Goal: Transaction & Acquisition: Purchase product/service

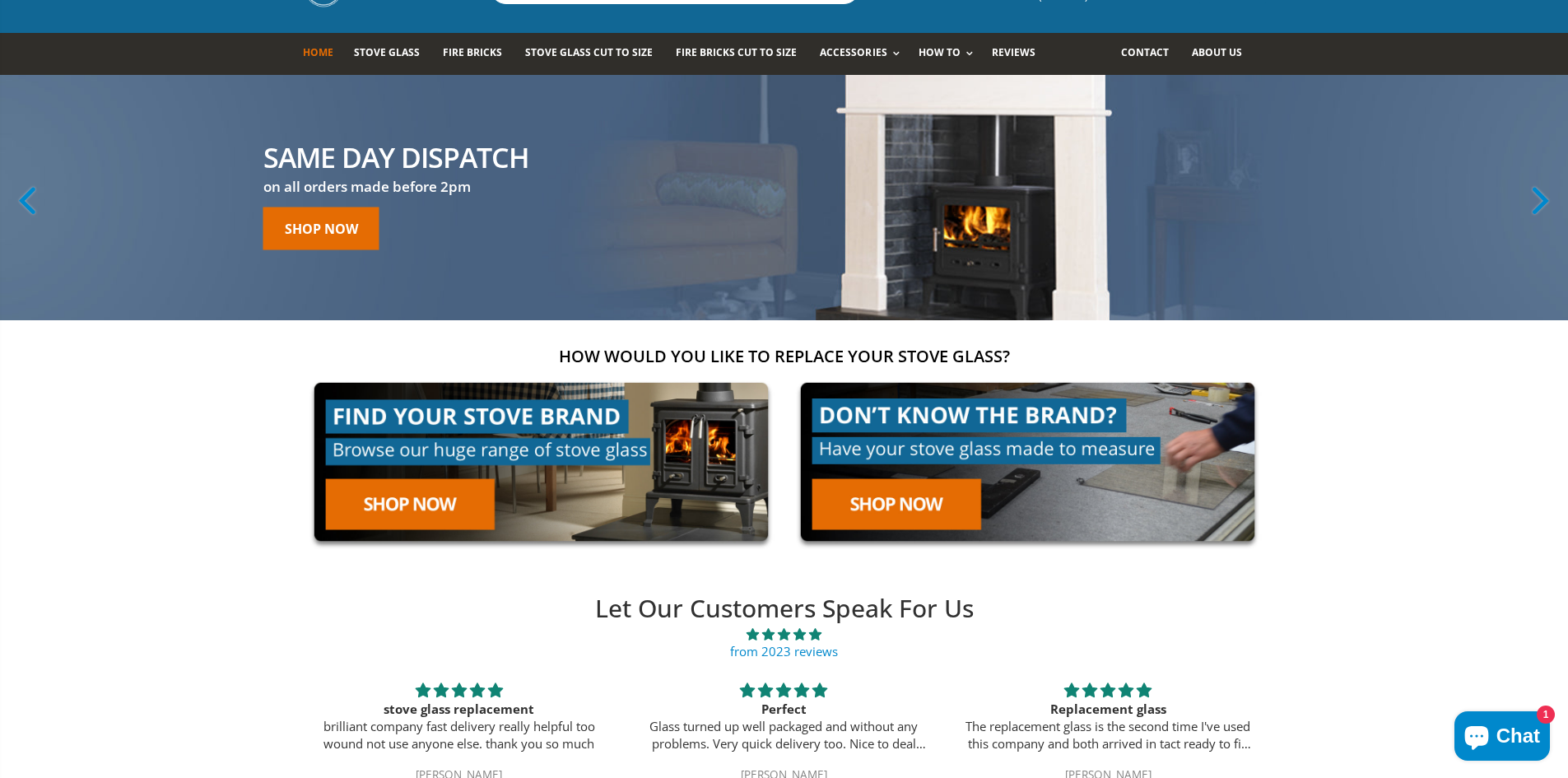
scroll to position [78, 0]
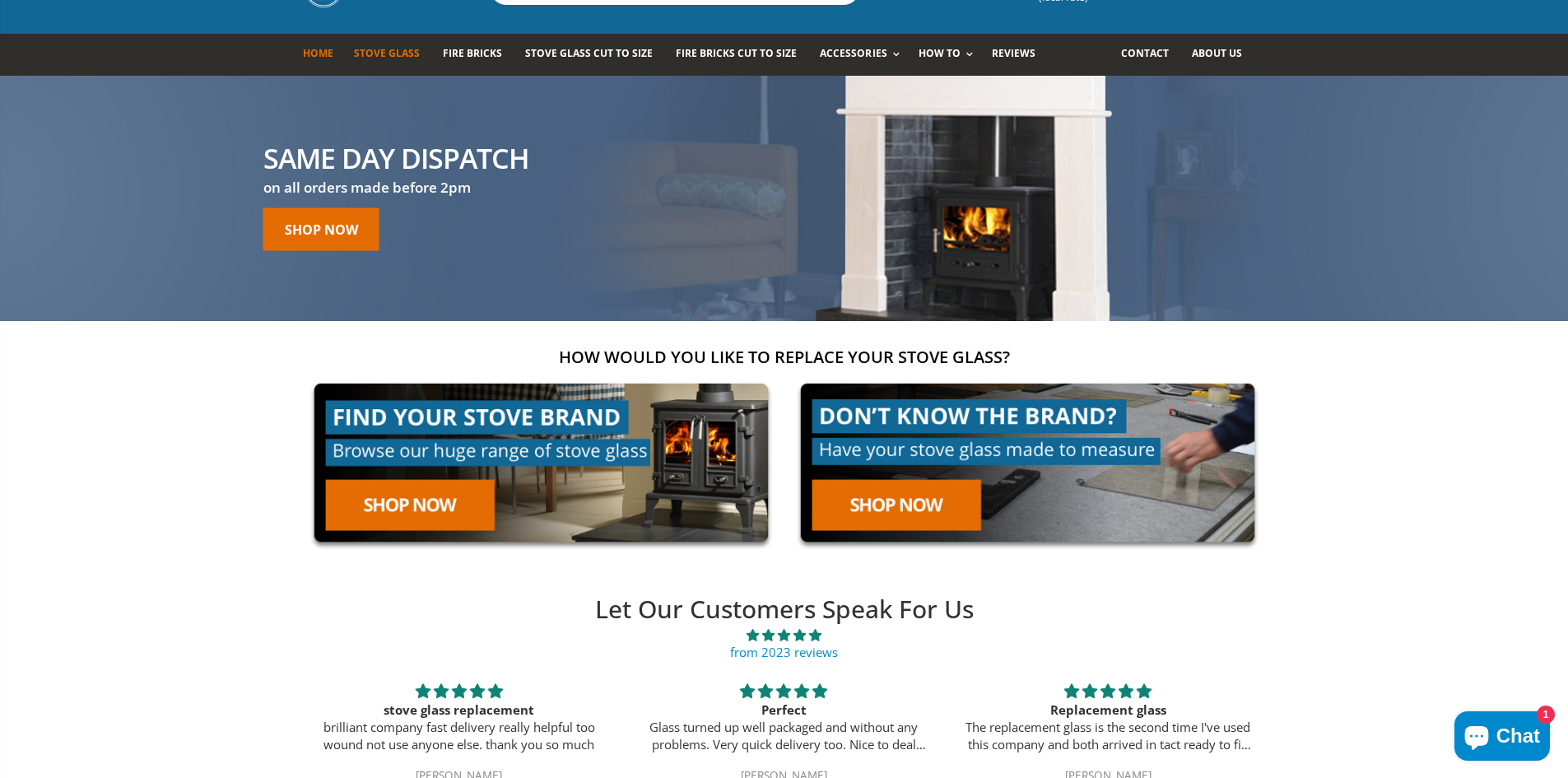
click at [394, 57] on span "Stove Glass" at bounding box center [386, 53] width 65 height 14
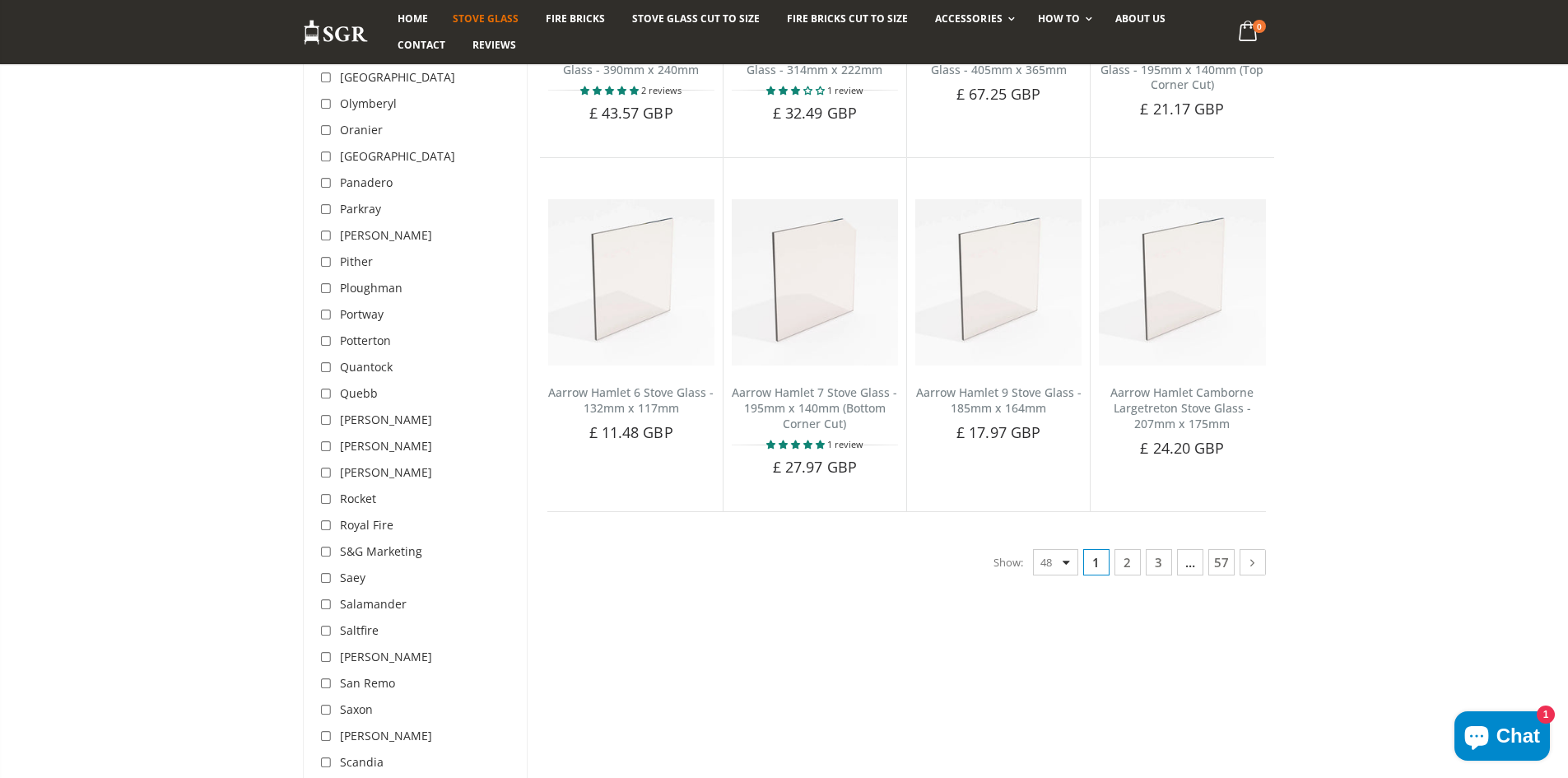
scroll to position [3962, 0]
click at [1253, 567] on icon at bounding box center [1252, 563] width 17 height 16
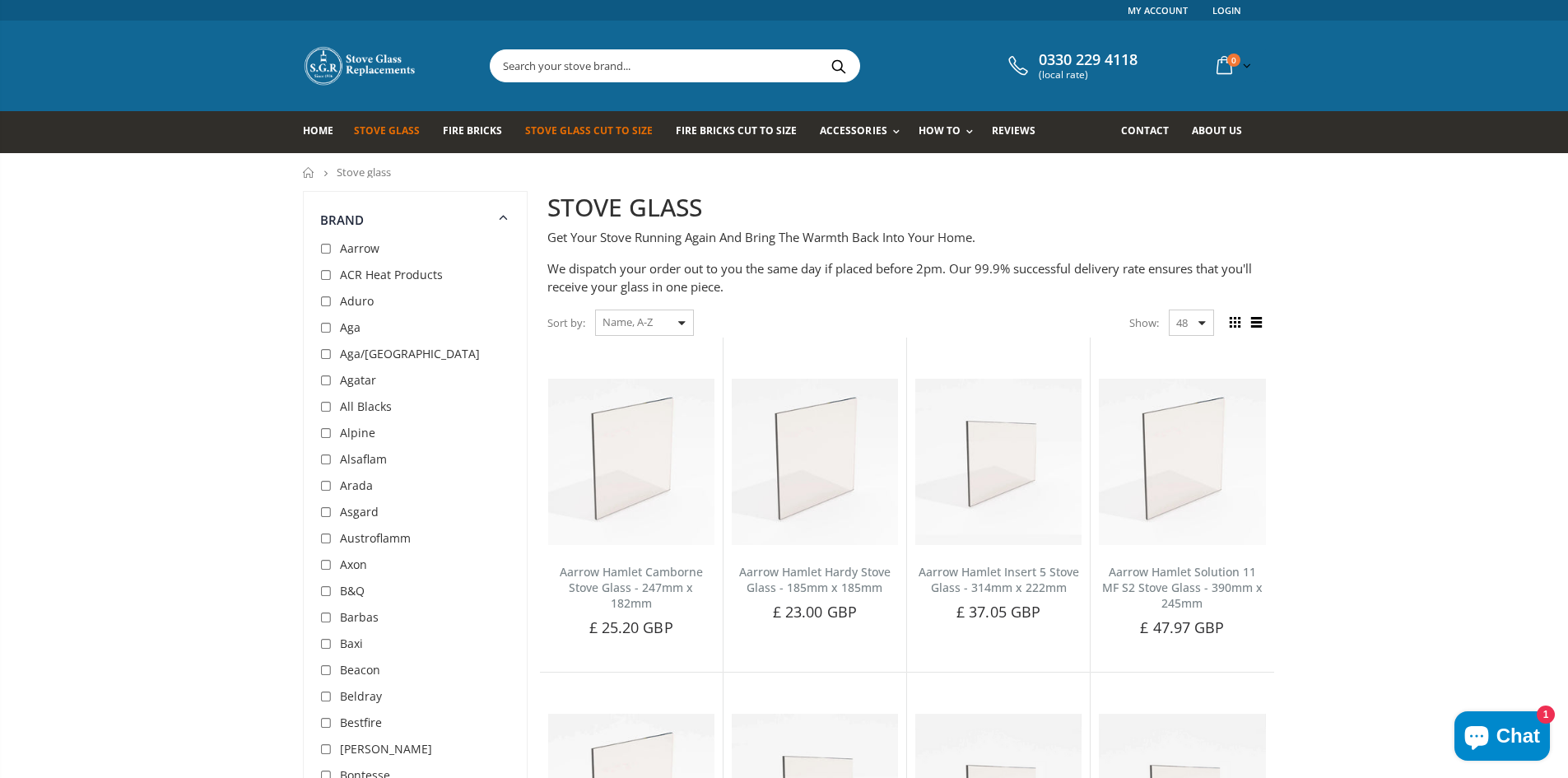
click at [586, 131] on span "Stove Glass Cut To Size" at bounding box center [588, 130] width 127 height 14
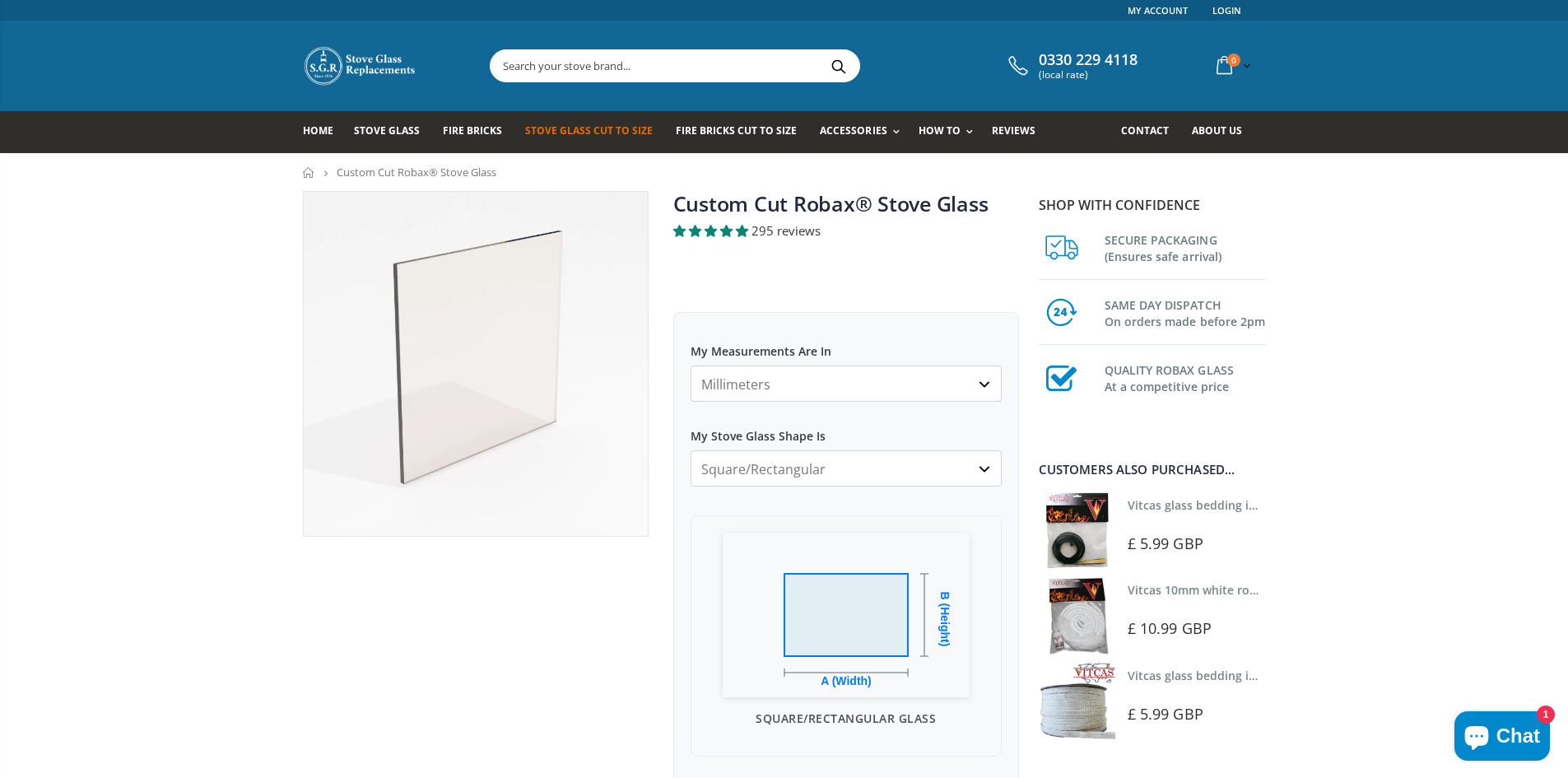
click at [754, 389] on select "Millimeters Centimeters Inches" at bounding box center [847, 383] width 311 height 36
click at [748, 390] on select "Millimeters Centimeters Inches" at bounding box center [847, 383] width 311 height 36
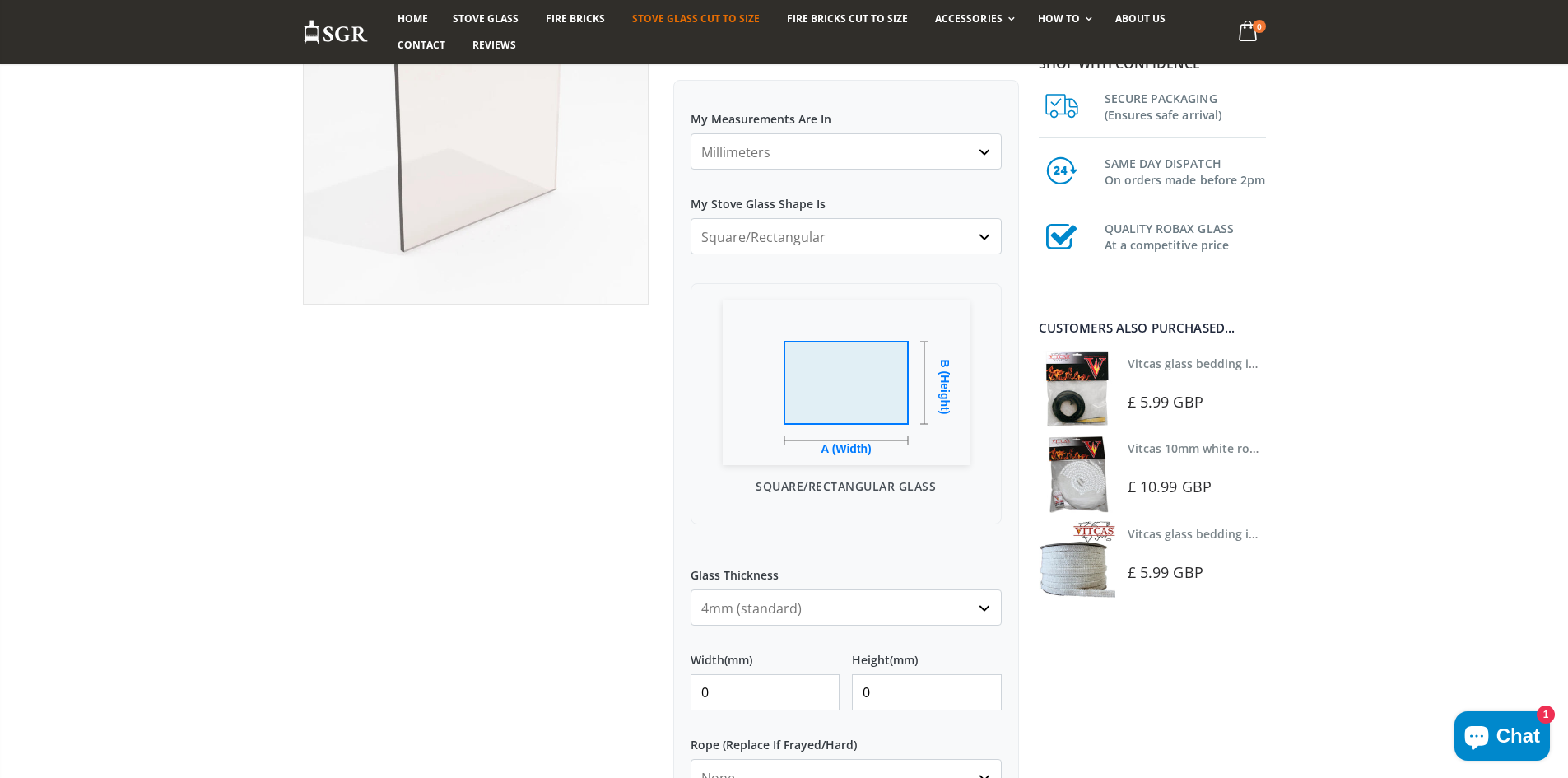
scroll to position [336, 0]
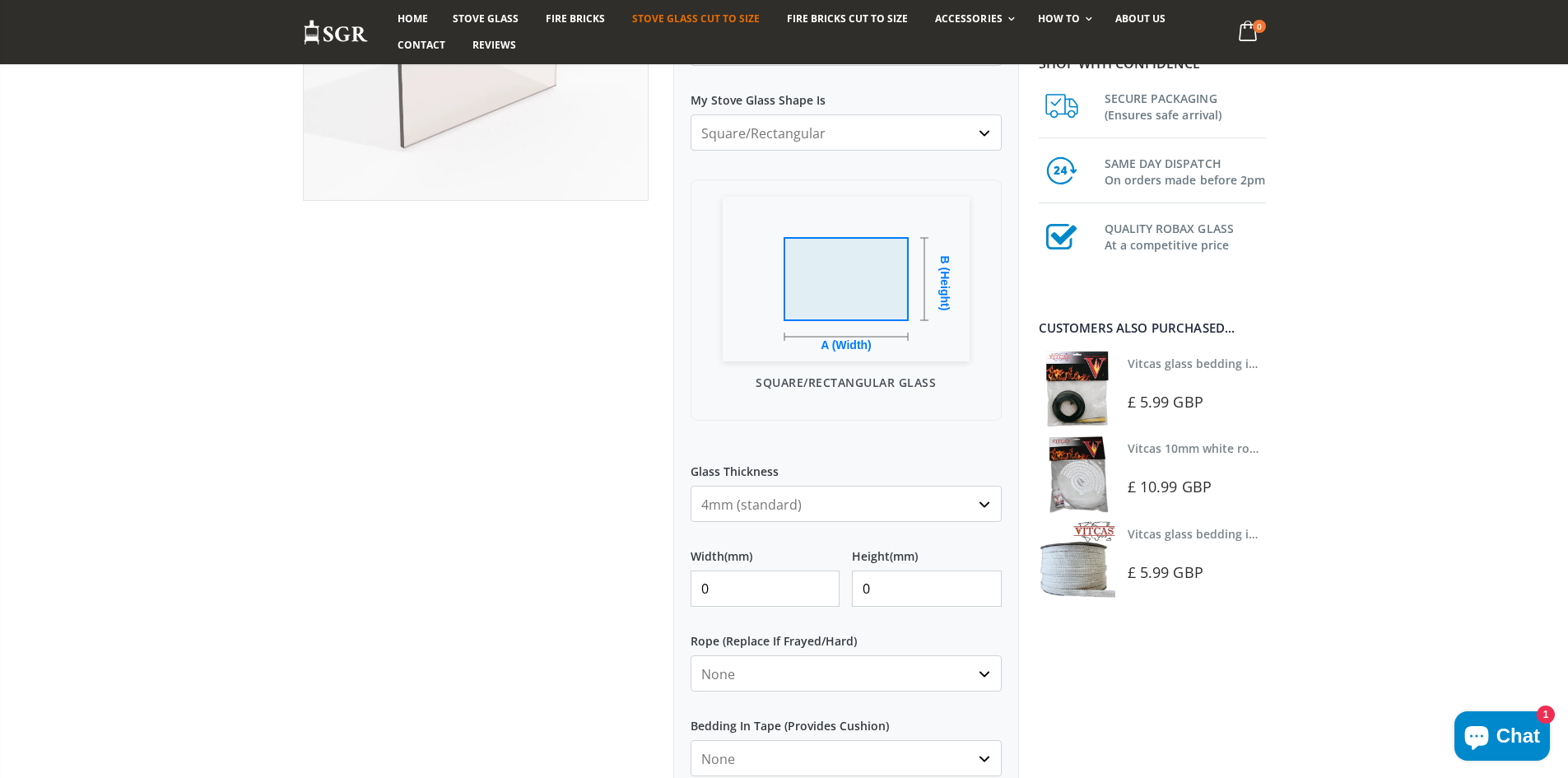
click at [785, 500] on select "4mm (standard) 5mm (gas fires with baffled flue) 3mm (For Use In Stoves With Th…" at bounding box center [847, 504] width 311 height 36
click at [691, 486] on select "4mm (standard) 5mm (gas fires with baffled flue) 3mm (For Use In Stoves With Th…" at bounding box center [847, 504] width 311 height 36
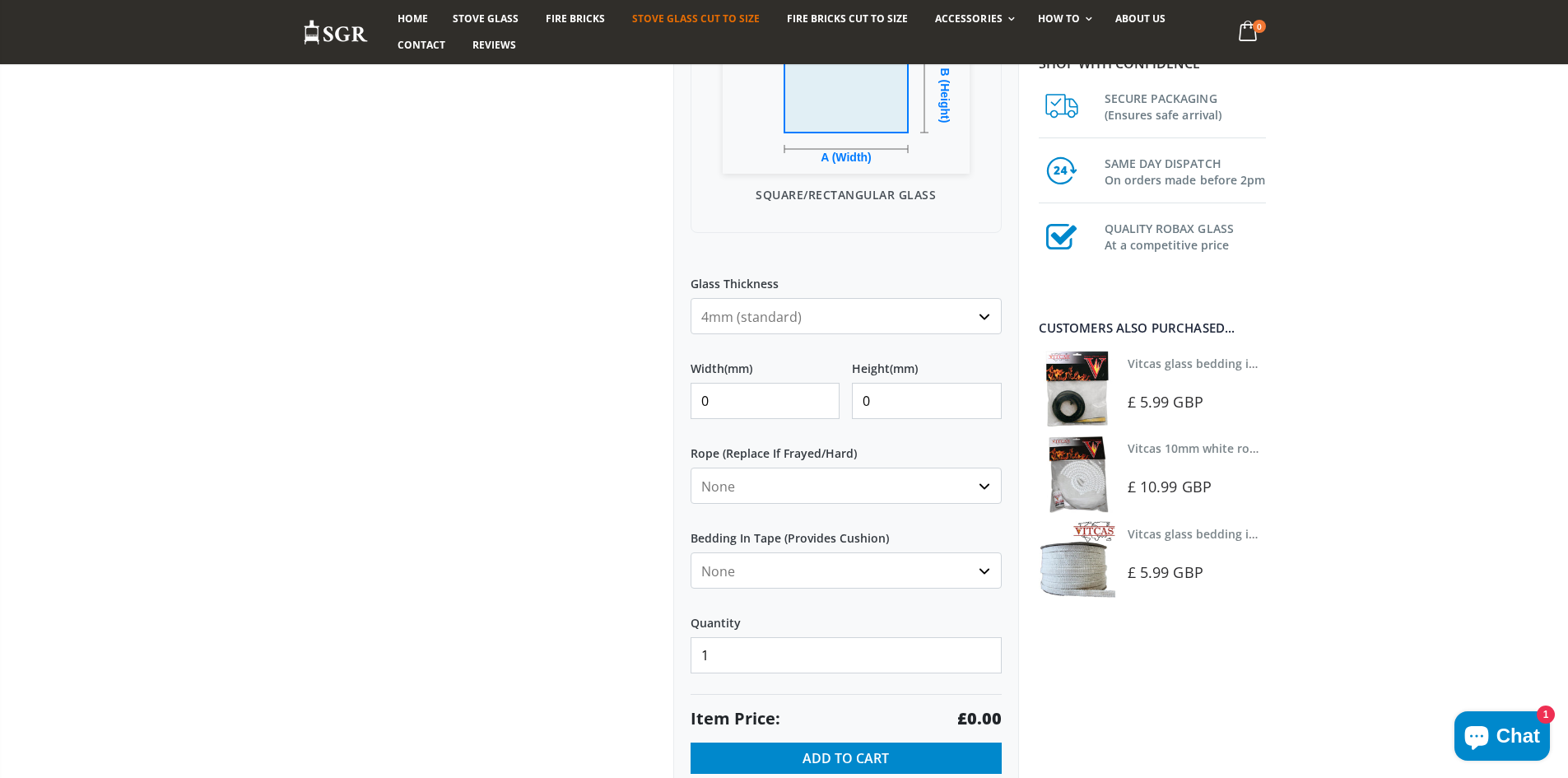
scroll to position [524, 0]
click at [767, 397] on input "0" at bounding box center [766, 399] width 150 height 36
type input "290"
click at [889, 401] on input "0" at bounding box center [927, 399] width 150 height 36
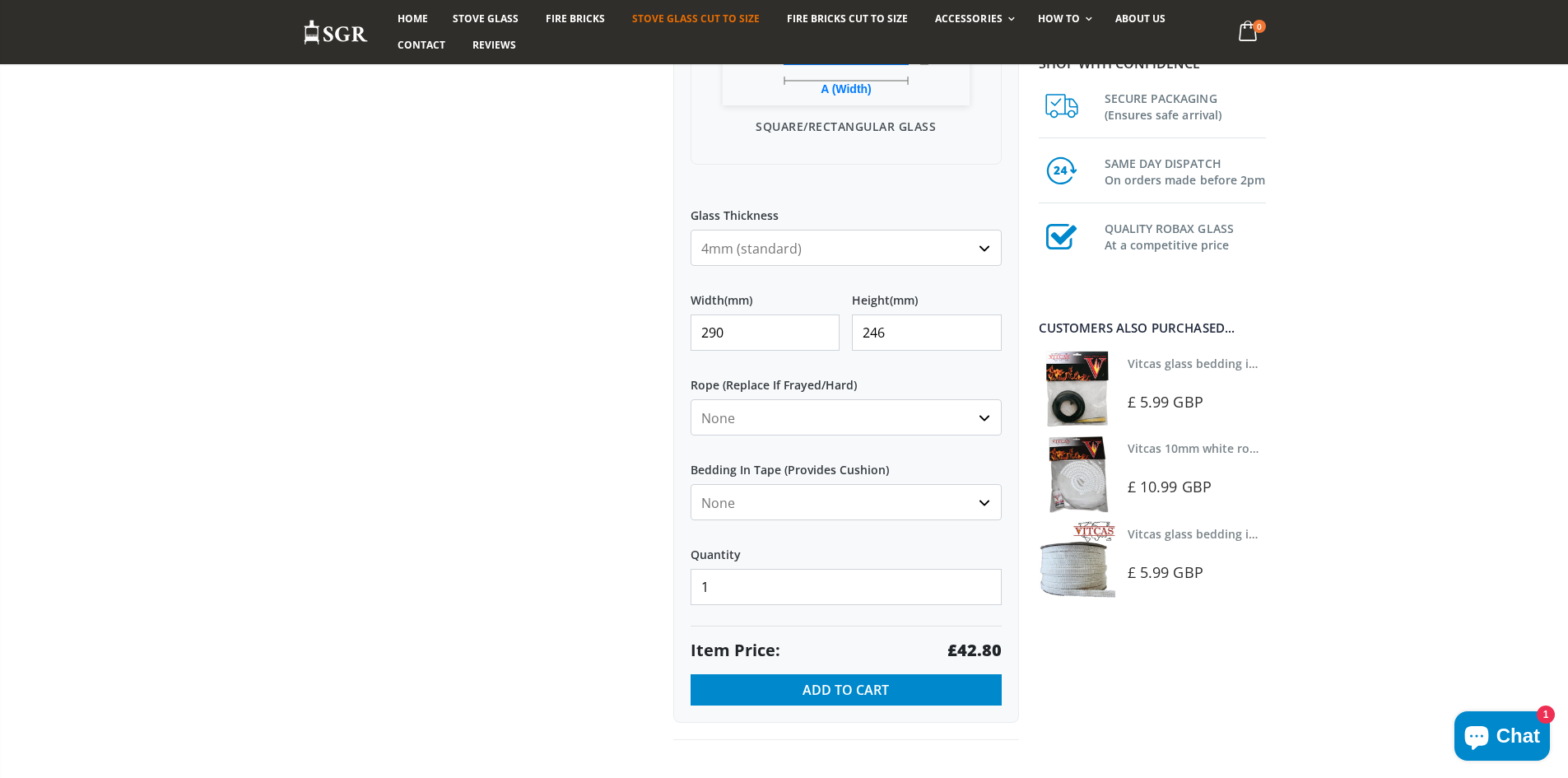
scroll to position [592, 0]
type input "246"
click at [822, 685] on span "Add to Cart" at bounding box center [846, 688] width 86 height 18
